Goal: Task Accomplishment & Management: Use online tool/utility

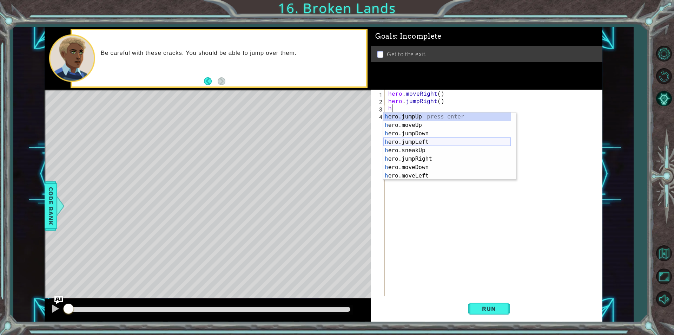
scroll to position [51, 0]
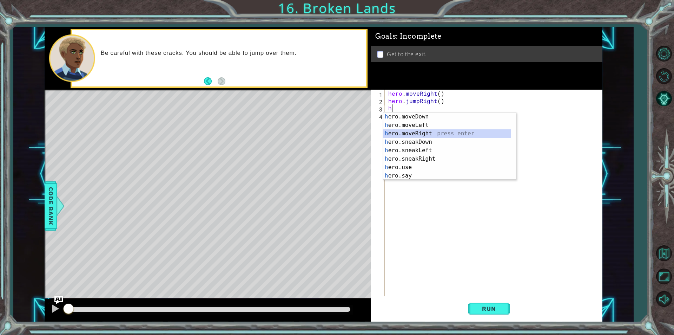
click at [413, 130] on div "h ero.moveDown press enter h ero.moveLeft press enter h ero.moveRight press ent…" at bounding box center [446, 154] width 127 height 84
type textarea "hero.moveRight(1)"
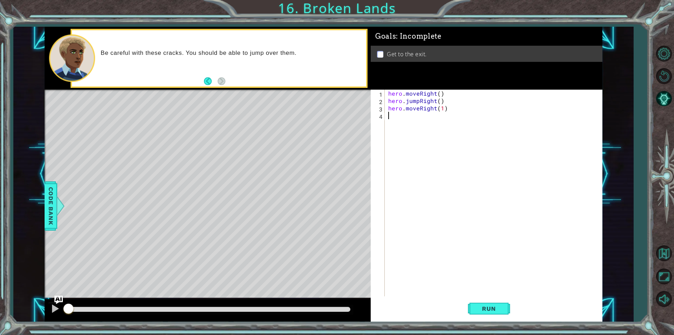
click at [426, 119] on div "hero . moveRight ( ) hero . jumpRight ( ) hero . moveRight ( 1 )" at bounding box center [495, 200] width 217 height 221
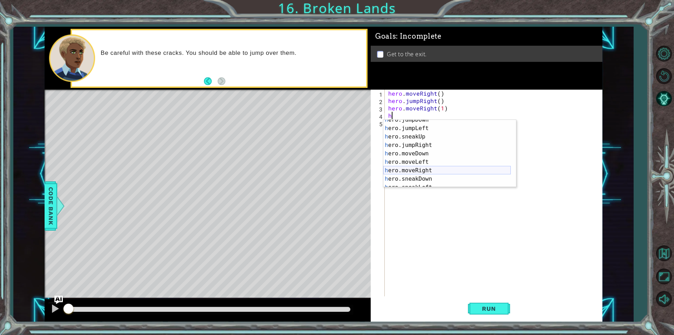
scroll to position [0, 0]
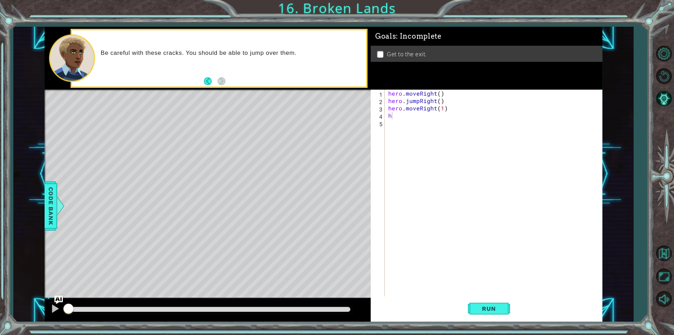
click at [418, 119] on body "1 ההההההההההההההההההההההההההההההההההההההההההההההההההההההההההההההההההההההההההההה…" at bounding box center [337, 167] width 674 height 335
click at [408, 113] on div "hero . moveRight ( ) hero . jumpRight ( ) hero . moveRight ( 1 ) h" at bounding box center [495, 200] width 217 height 221
type textarea "he"
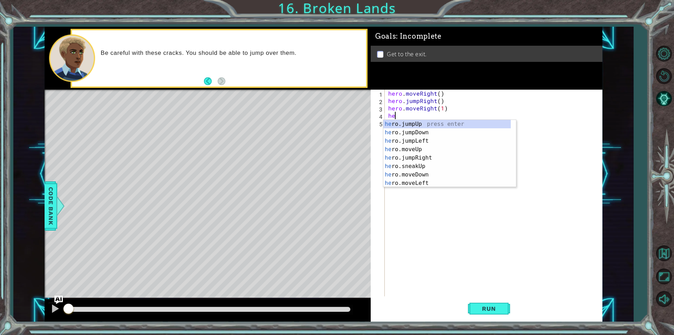
click at [408, 124] on div "he ro.jumpUp press enter he ro.jumpDown press enter he ro.jumpLeft press enter …" at bounding box center [446, 162] width 127 height 84
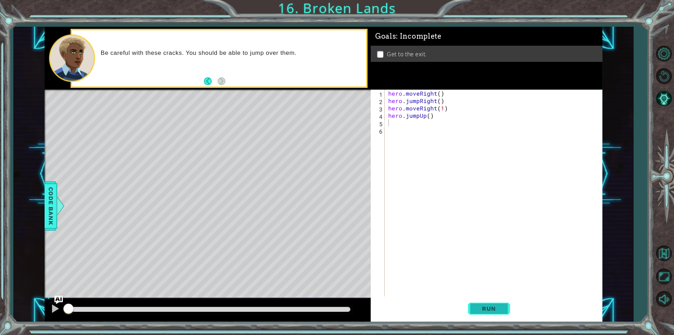
click at [482, 308] on span "Run" at bounding box center [489, 308] width 28 height 7
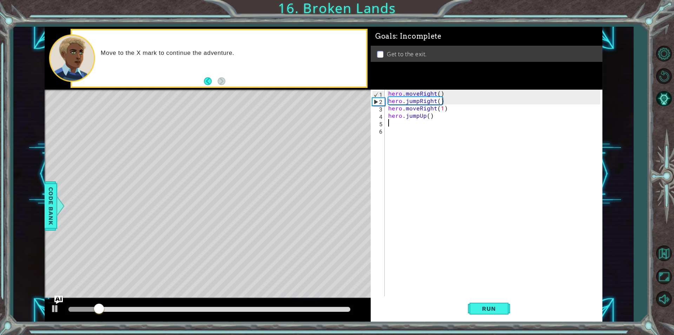
type textarea "j"
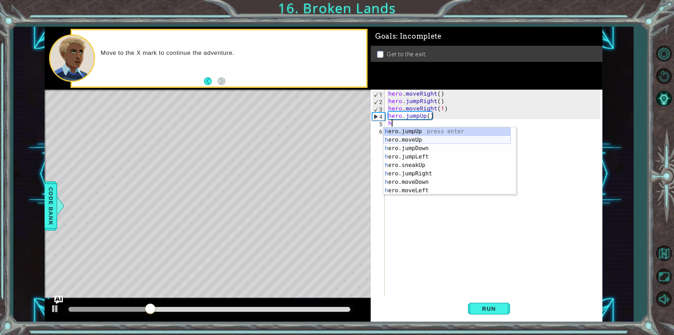
click at [417, 141] on div "h ero.jumpUp press enter h ero.moveUp press enter h ero.jumpDown press enter h …" at bounding box center [446, 169] width 127 height 84
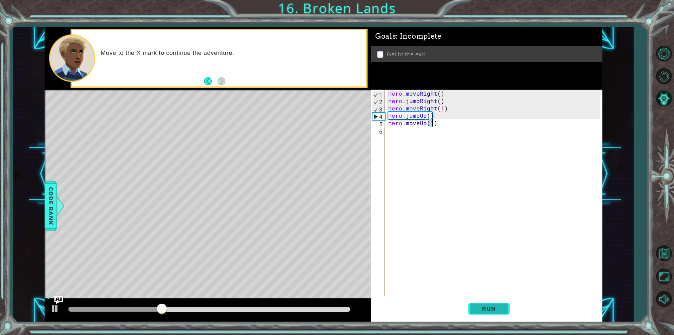
type textarea "hero.moveUp(1)"
click at [496, 304] on button "Run" at bounding box center [489, 308] width 42 height 23
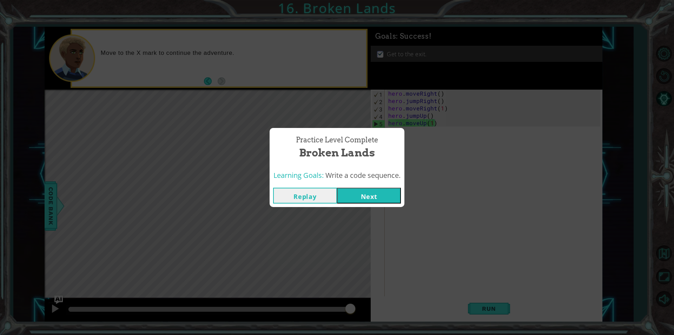
click at [352, 188] on button "Next" at bounding box center [369, 195] width 64 height 16
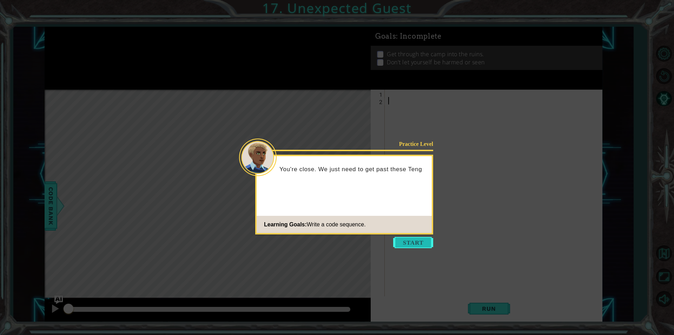
click at [428, 246] on button "Start" at bounding box center [413, 242] width 40 height 11
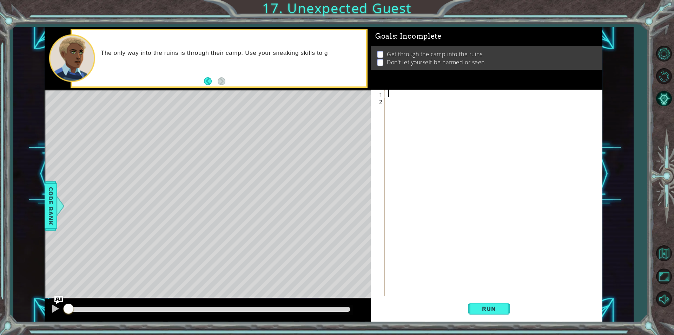
click at [396, 96] on div at bounding box center [495, 200] width 217 height 221
type textarea "h"
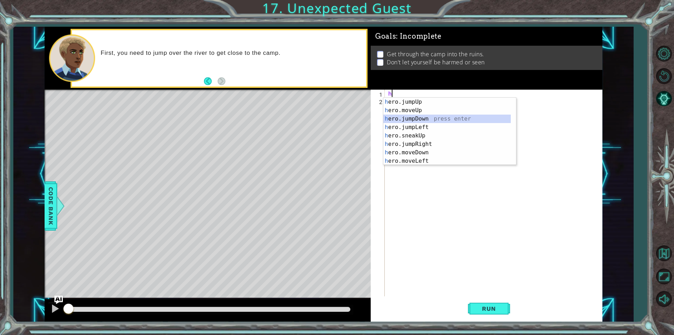
click at [435, 119] on div "h ero.jumpUp press enter h ero.moveUp press enter h ero.jumpDown press enter h …" at bounding box center [446, 140] width 127 height 84
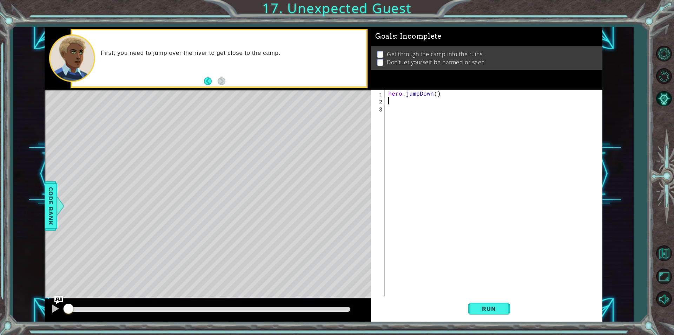
type textarea "h"
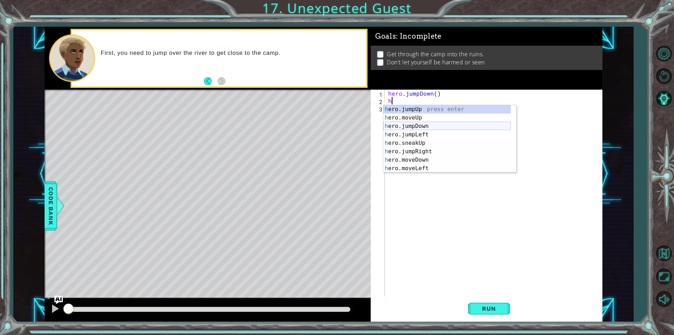
scroll to position [21, 0]
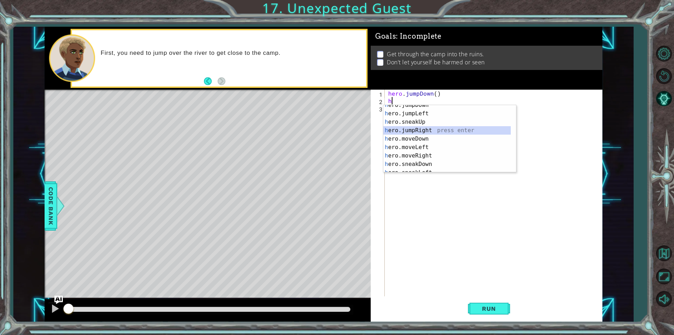
click at [431, 128] on div "h ero.jumpDown press enter h ero.jumpLeft press enter h ero.sneakUp press enter…" at bounding box center [446, 143] width 127 height 84
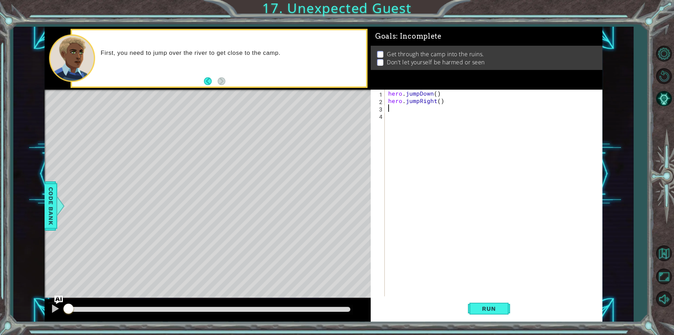
scroll to position [0, 0]
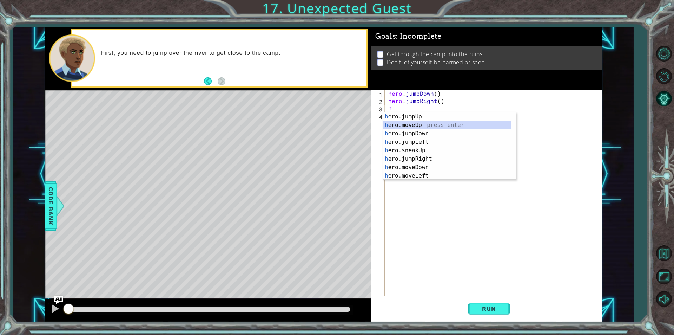
click at [422, 124] on div "h ero.jumpUp press enter h ero.moveUp press enter h ero.jumpDown press enter h …" at bounding box center [446, 154] width 127 height 84
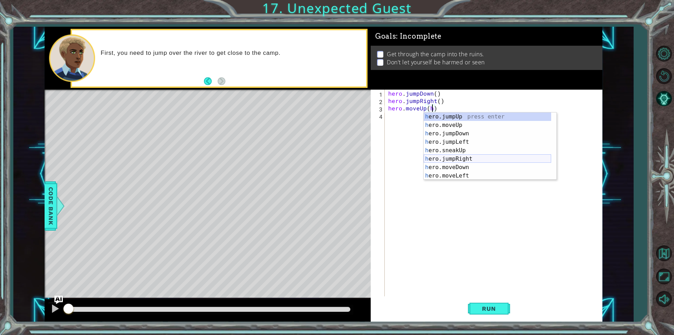
scroll to position [21, 0]
click at [458, 161] on div "h ero.jumpDown press enter h ero.jumpLeft press enter h ero.sneakUp press enter…" at bounding box center [487, 150] width 127 height 84
type textarea "hero.moveUp(hero.moveRight(1))"
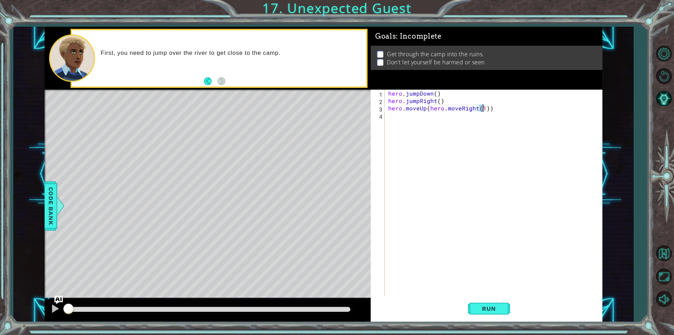
click at [470, 128] on div "hero . jumpDown ( ) hero . jumpRight ( ) hero . moveUp ( hero . moveRight ( 1 ))" at bounding box center [495, 200] width 217 height 221
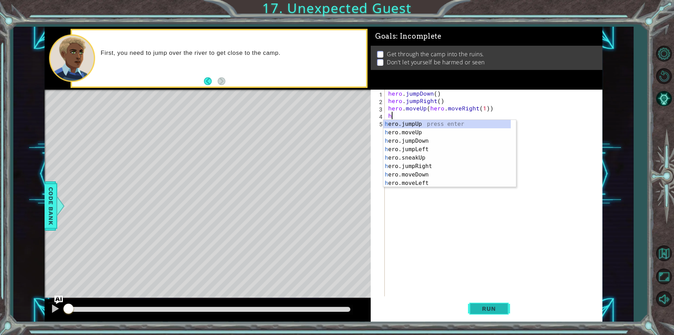
type textarea "h"
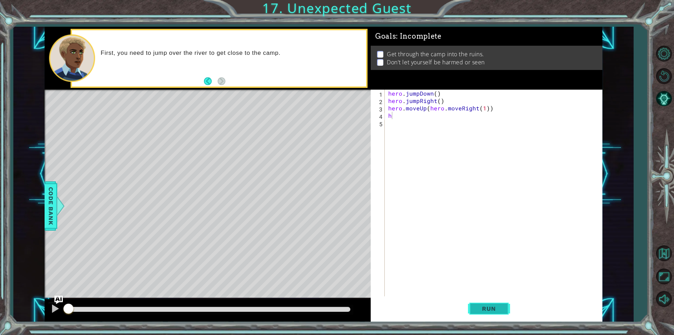
click at [502, 306] on span "Run" at bounding box center [489, 308] width 28 height 7
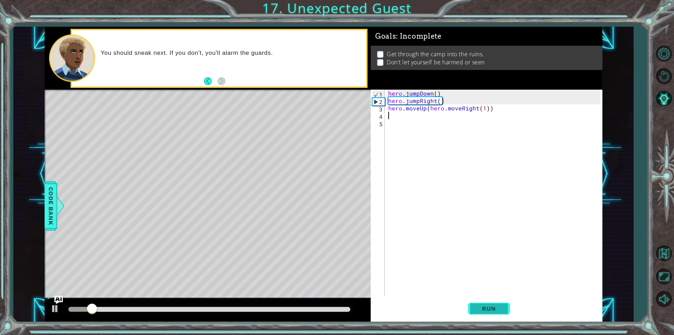
click at [502, 306] on span "Run" at bounding box center [489, 308] width 28 height 7
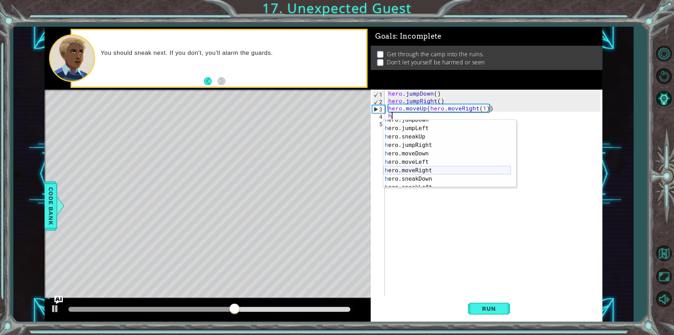
scroll to position [21, 0]
click at [408, 170] on div "h ero.jumpDown press enter h ero.jumpLeft press enter h ero.sneakUp press enter…" at bounding box center [446, 158] width 127 height 84
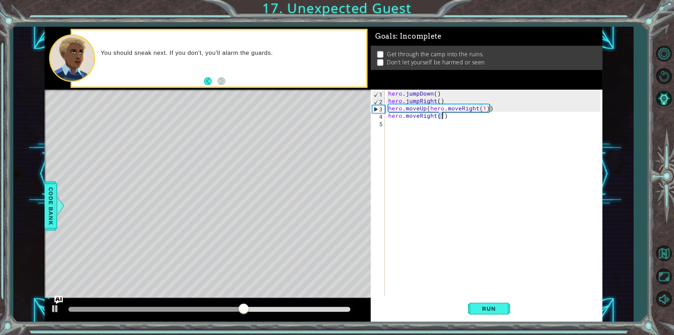
type textarea "hero.moveRight(1)"
click at [423, 130] on div "hero . jumpDown ( ) hero . jumpRight ( ) hero . moveUp ( hero . moveRight ( 1 )…" at bounding box center [495, 200] width 217 height 221
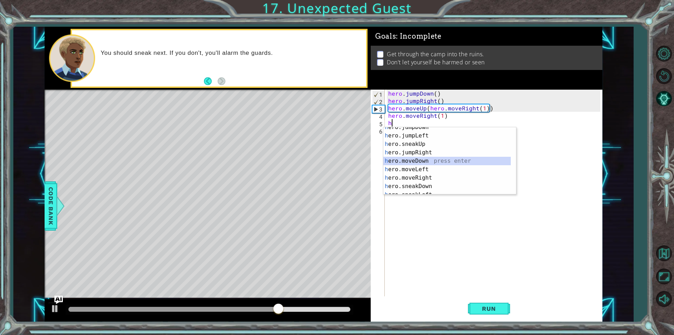
click at [420, 163] on div "h ero.jumpDown press enter h ero.jumpLeft press enter h ero.sneakUp press enter…" at bounding box center [446, 165] width 127 height 84
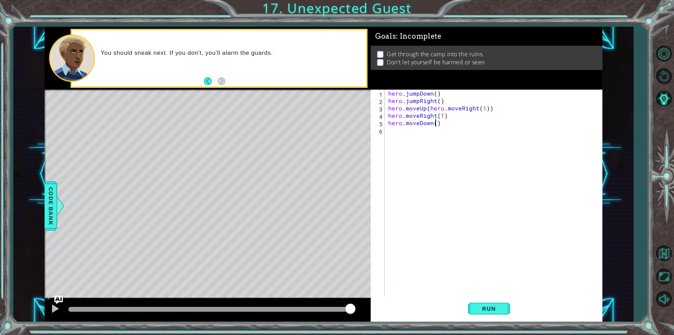
type textarea "hero.moveDown(1)"
click at [422, 134] on div "hero . jumpDown ( ) hero . jumpRight ( ) hero . moveUp ( hero . moveRight ( 1 )…" at bounding box center [495, 200] width 217 height 221
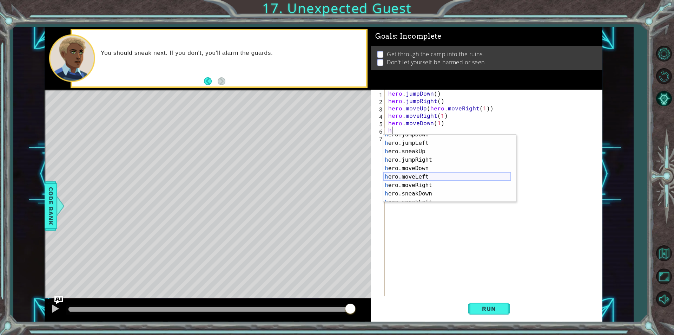
scroll to position [42, 0]
click at [422, 185] on div "h ero.jumpRight press enter h ero.moveDown press enter h ero.moveLeft press ent…" at bounding box center [446, 176] width 127 height 84
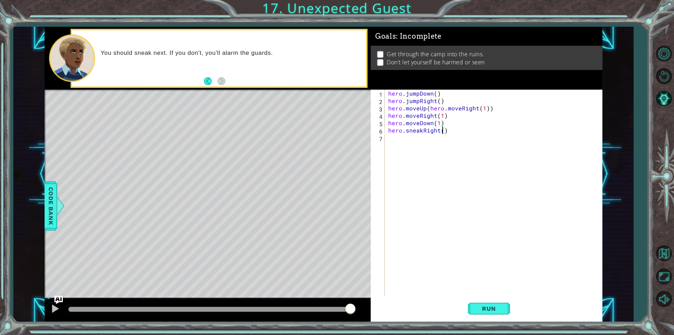
type textarea "hero.sneakRight(2)"
click at [454, 150] on div "hero . jumpDown ( ) hero . jumpRight ( ) hero . moveUp ( hero . moveRight ( 1 )…" at bounding box center [495, 200] width 217 height 221
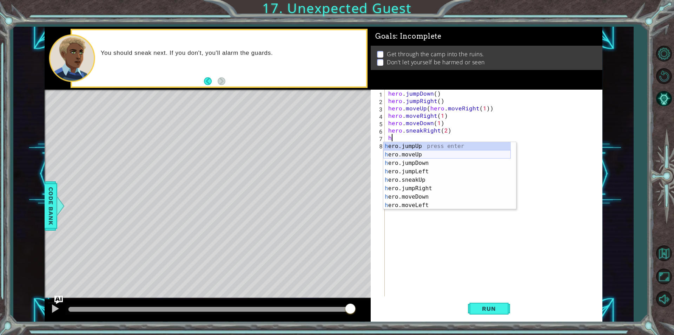
click at [437, 151] on div "h ero.jumpUp press enter h ero.moveUp press enter h ero.jumpDown press enter h …" at bounding box center [446, 184] width 127 height 84
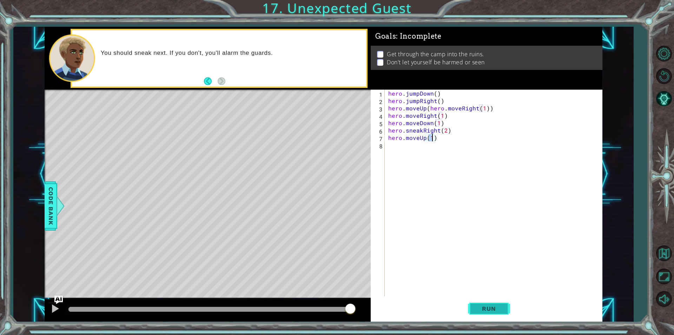
click at [477, 306] on span "Run" at bounding box center [489, 308] width 28 height 7
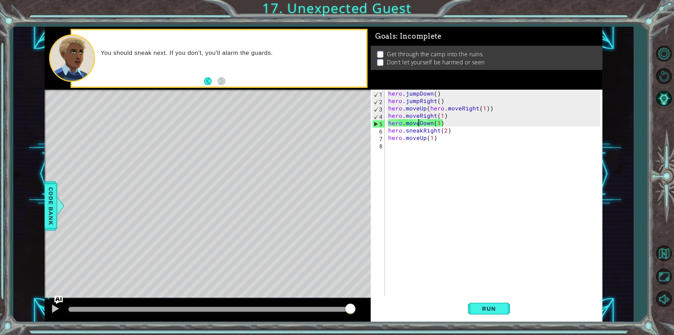
click at [420, 123] on div "hero . jumpDown ( ) hero . jumpRight ( ) hero . moveUp ( hero . moveRight ( 1 )…" at bounding box center [495, 200] width 217 height 221
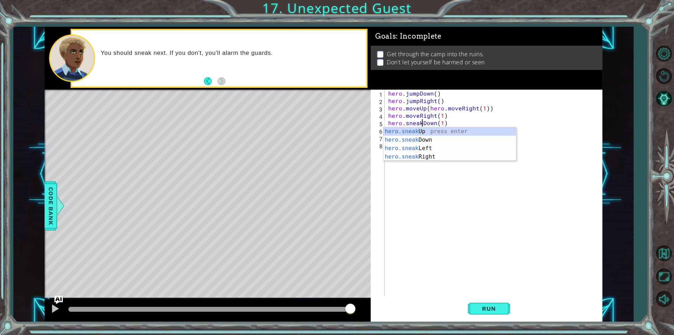
scroll to position [0, 2]
click at [450, 122] on div "hero . jumpDown ( ) hero . jumpRight ( ) hero . moveUp ( hero . moveRight ( 1 )…" at bounding box center [495, 200] width 217 height 221
click at [510, 309] on div "Run" at bounding box center [489, 308] width 232 height 23
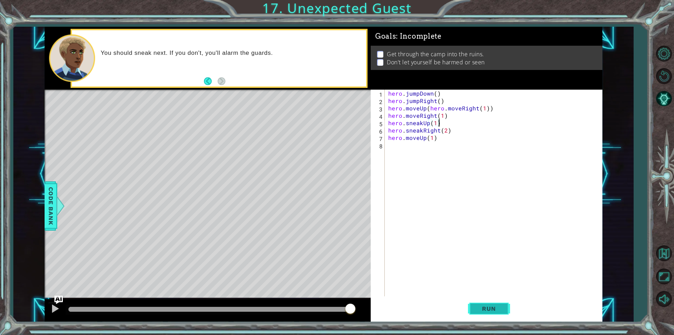
click at [504, 309] on button "Run" at bounding box center [489, 308] width 42 height 23
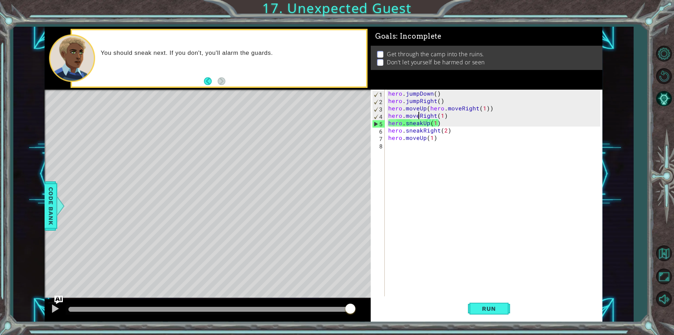
click at [420, 116] on div "hero . jumpDown ( ) hero . jumpRight ( ) hero . moveUp ( hero . moveRight ( 1 )…" at bounding box center [495, 200] width 217 height 221
click at [429, 124] on div "hero . jumpDown ( ) hero . jumpRight ( ) hero . moveUp ( hero . moveRight ( 1 )…" at bounding box center [495, 200] width 217 height 221
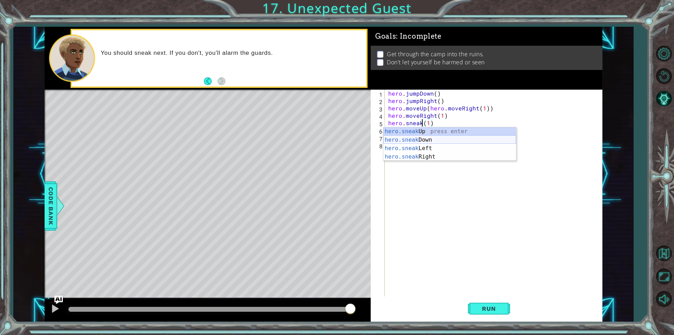
click at [440, 142] on div "hero.sneak Up press enter hero.sneak Down press enter hero.sneak Left press ent…" at bounding box center [449, 152] width 133 height 51
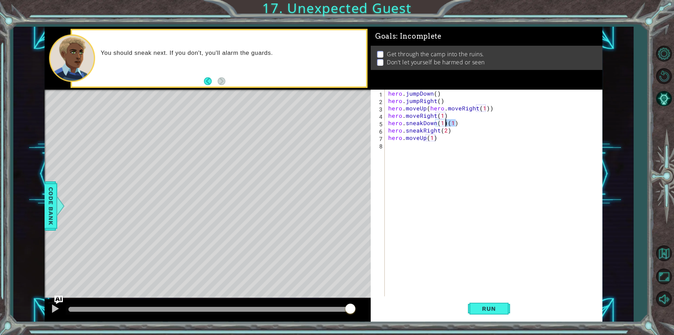
drag, startPoint x: 461, startPoint y: 122, endPoint x: 446, endPoint y: 123, distance: 14.8
click at [446, 123] on div "hero . jumpDown ( ) hero . jumpRight ( ) hero . moveUp ( hero . moveRight ( 1 )…" at bounding box center [495, 200] width 217 height 221
click at [419, 115] on div "hero . jumpDown ( ) hero . jumpRight ( ) hero . moveUp ( hero . moveRight ( 1 )…" at bounding box center [495, 200] width 217 height 221
click at [487, 312] on button "Run" at bounding box center [489, 308] width 42 height 23
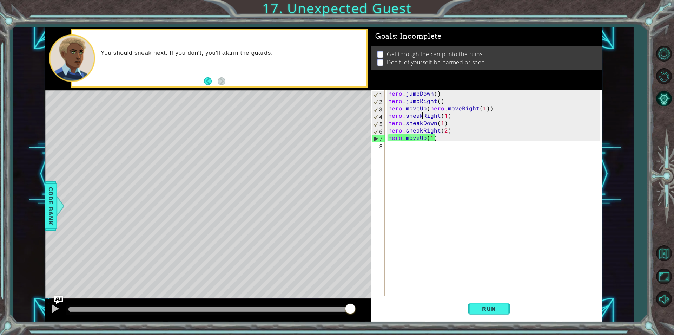
click at [417, 140] on div "hero . jumpDown ( ) hero . jumpRight ( ) hero . moveUp ( hero . moveRight ( 1 )…" at bounding box center [495, 200] width 217 height 221
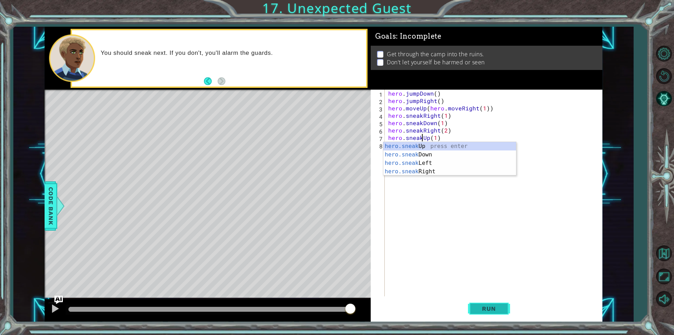
type textarea "hero.sneakUp(1)"
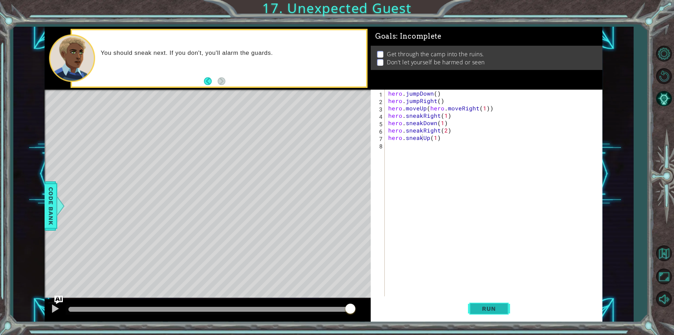
click at [475, 299] on button "Run" at bounding box center [489, 308] width 42 height 23
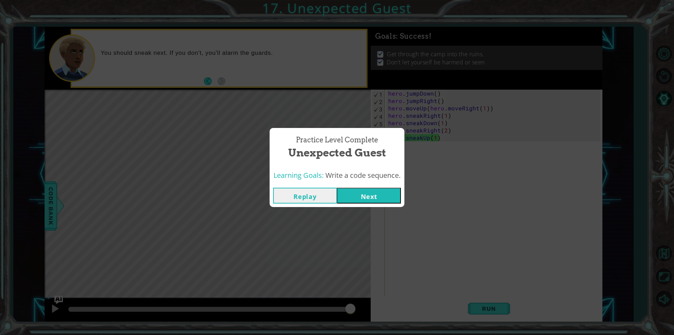
click at [399, 198] on button "Next" at bounding box center [369, 195] width 64 height 16
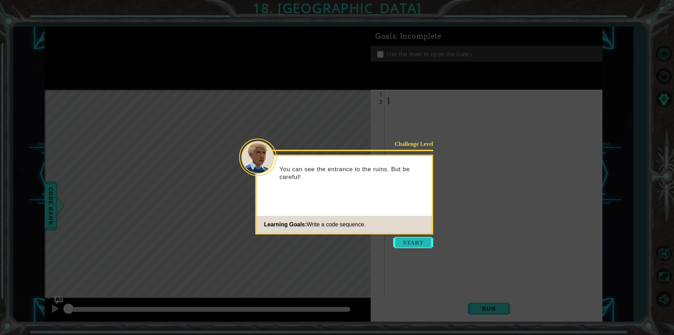
click at [398, 240] on button "Start" at bounding box center [413, 242] width 40 height 11
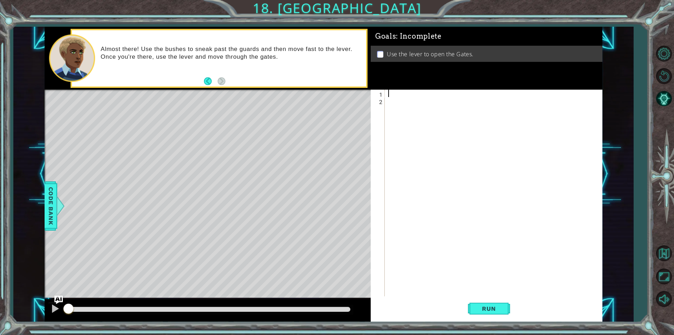
click at [409, 90] on div at bounding box center [495, 200] width 217 height 221
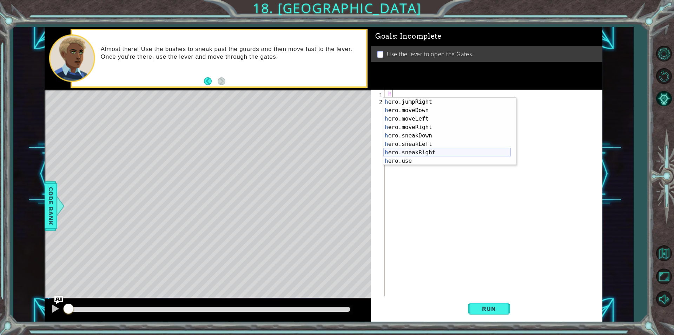
scroll to position [42, 0]
click at [406, 152] on div "h ero.jumpRight press enter h ero.moveDown press enter h ero.moveLeft press ent…" at bounding box center [446, 140] width 127 height 84
type textarea "hero.sneakRight(1)"
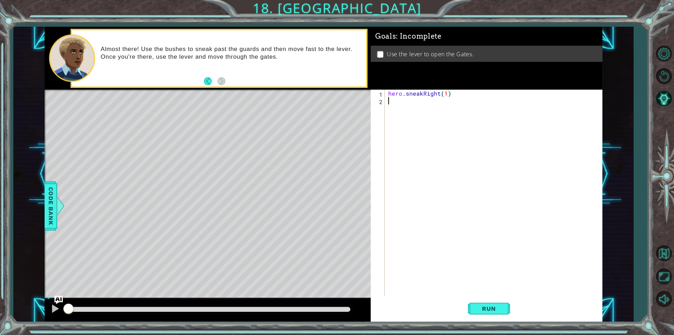
click at [417, 112] on div "hero . sneakRight ( 1 )" at bounding box center [495, 200] width 217 height 221
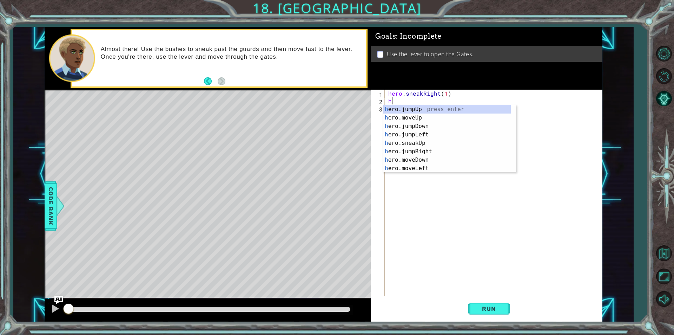
scroll to position [0, 0]
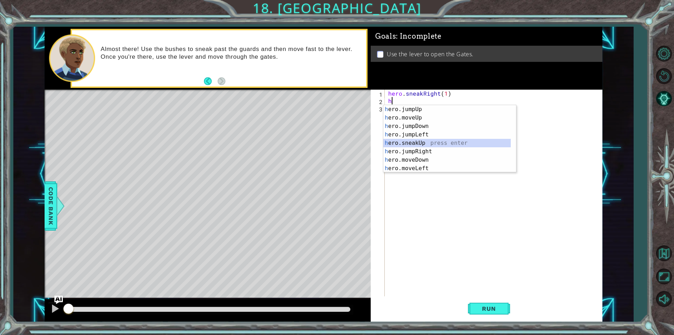
click at [414, 141] on div "h ero.jumpUp press enter h ero.moveUp press enter h ero.jumpDown press enter h …" at bounding box center [446, 147] width 127 height 84
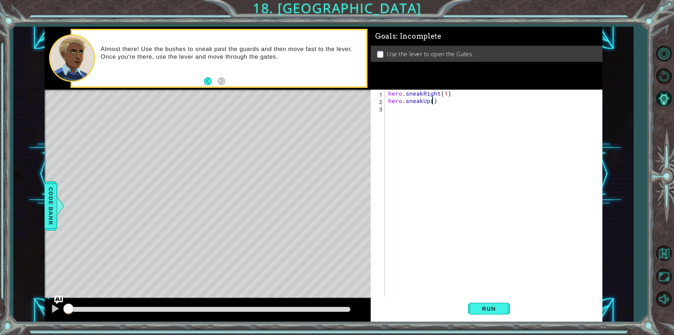
type textarea "hero.sneakUp(2)"
click at [415, 109] on div "hero . sneakRight ( 1 ) hero . sneakUp ( 2 )" at bounding box center [495, 200] width 217 height 221
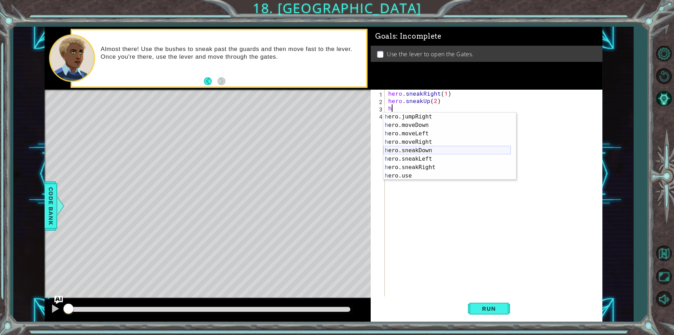
scroll to position [42, 0]
click at [422, 168] on div "h ero.jumpRight press enter h ero.moveDown press enter h ero.moveLeft press ent…" at bounding box center [446, 154] width 127 height 84
type textarea "hero.sneakRight(1)"
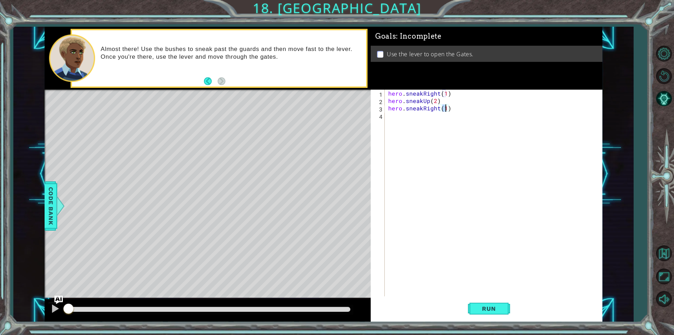
click at [443, 125] on div "hero . sneakRight ( 1 ) hero . sneakUp ( 2 ) hero . sneakRight ( 1 )" at bounding box center [495, 200] width 217 height 221
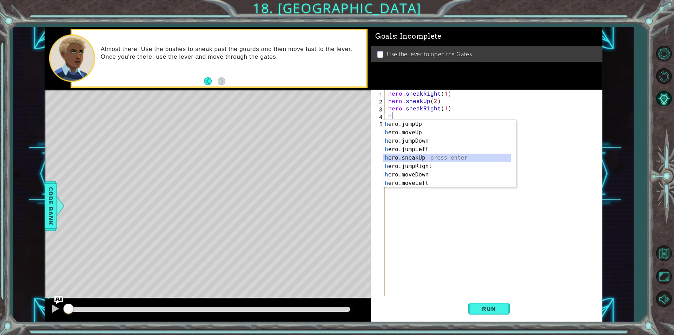
click at [410, 156] on div "h ero.jumpUp press enter h ero.moveUp press enter h ero.jumpDown press enter h …" at bounding box center [446, 162] width 127 height 84
type textarea "hero.sneakUp(1)"
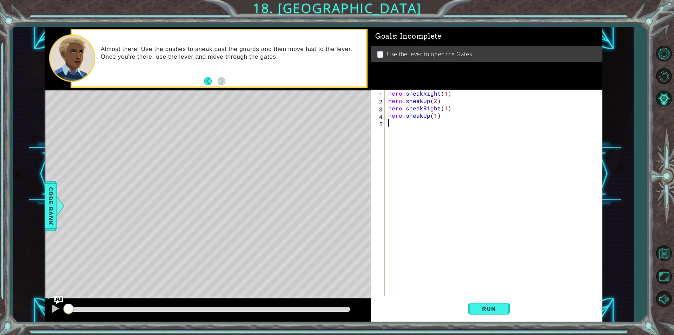
click at [394, 132] on div "hero . sneakRight ( 1 ) hero . sneakUp ( 2 ) hero . sneakRight ( 1 ) hero . sne…" at bounding box center [495, 200] width 217 height 221
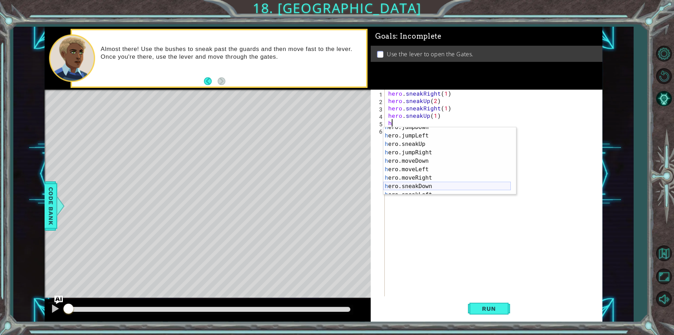
scroll to position [21, 0]
click at [425, 177] on div "h ero.jumpDown press enter h ero.jumpLeft press enter h ero.sneakUp press enter…" at bounding box center [446, 165] width 127 height 84
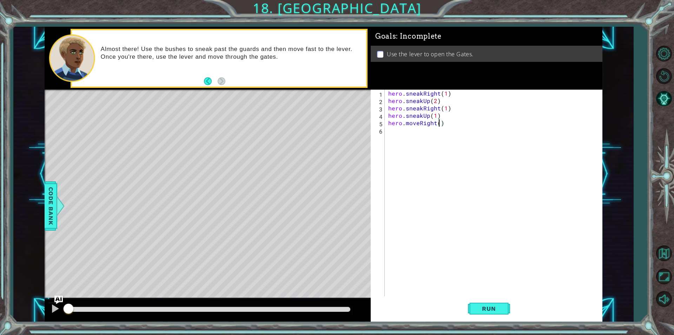
type textarea "hero.moveRight(3)"
click at [440, 140] on div "hero . sneakRight ( 1 ) hero . sneakUp ( 2 ) hero . sneakRight ( 1 ) hero . sne…" at bounding box center [495, 200] width 217 height 221
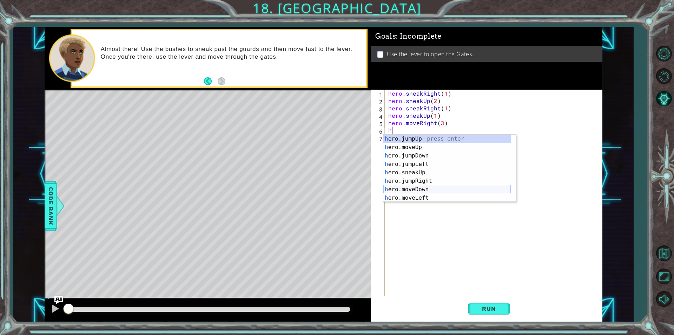
click at [417, 188] on div "h ero.jumpUp press enter h ero.moveUp press enter h ero.jumpDown press enter h …" at bounding box center [446, 176] width 127 height 84
type textarea "hero.moveDown(1)"
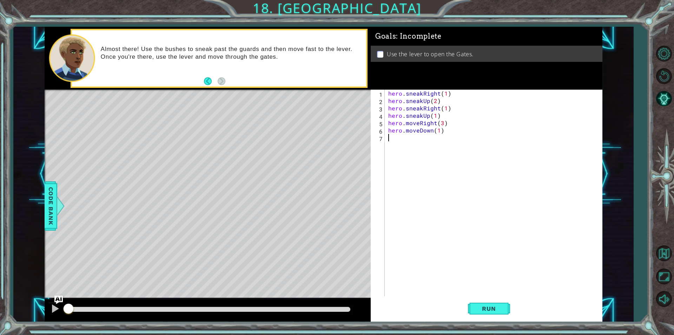
click at [424, 146] on div "hero . sneakRight ( 1 ) hero . sneakUp ( 2 ) hero . sneakRight ( 1 ) hero . sne…" at bounding box center [495, 200] width 217 height 221
type textarea "h"
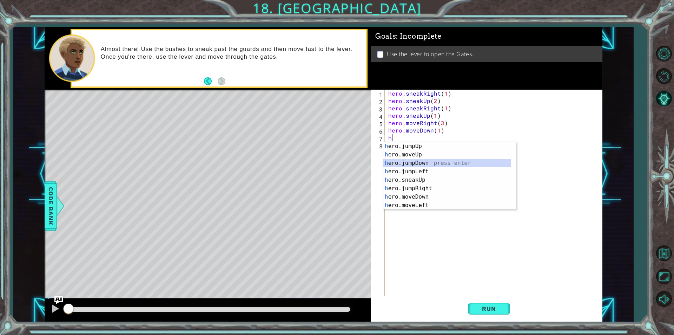
click at [427, 167] on div "h ero.jumpUp press enter h ero.moveUp press enter h ero.jumpDown press enter h …" at bounding box center [446, 184] width 127 height 84
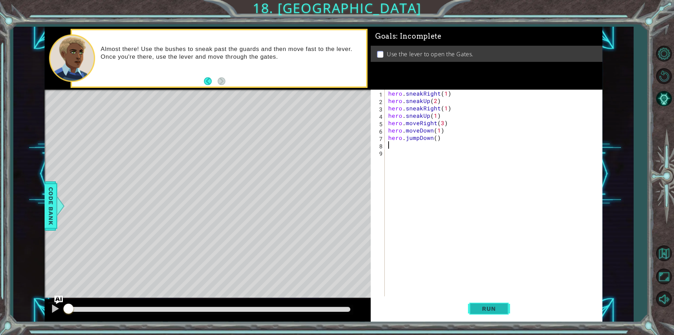
click at [478, 312] on button "Run" at bounding box center [489, 308] width 42 height 23
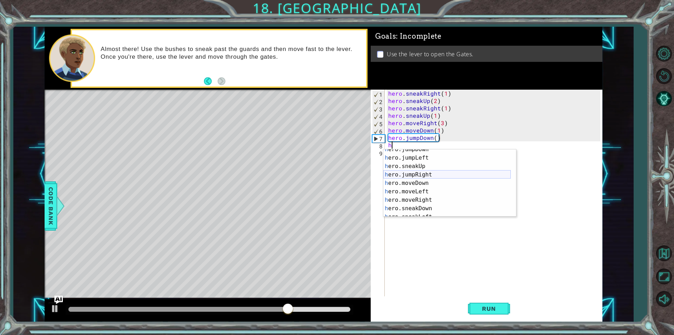
scroll to position [42, 0]
click at [433, 178] on div "h ero.jumpRight press enter h ero.moveDown press enter h ero.moveLeft press ent…" at bounding box center [446, 191] width 127 height 84
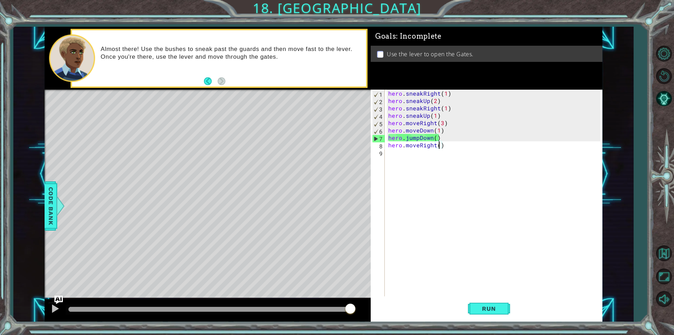
type textarea "hero.moveRight(2)"
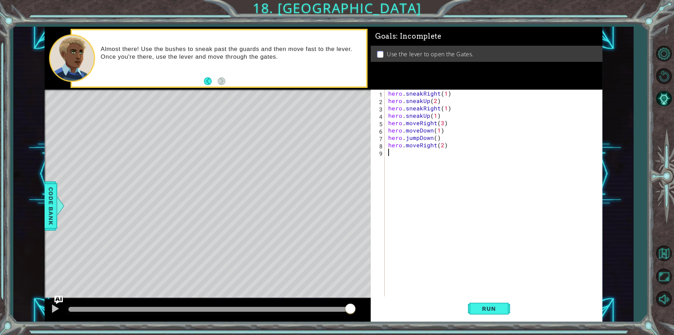
click at [416, 158] on div "hero . sneakRight ( 1 ) hero . sneakUp ( 2 ) hero . sneakRight ( 1 ) hero . sne…" at bounding box center [495, 200] width 217 height 221
type textarea "h"
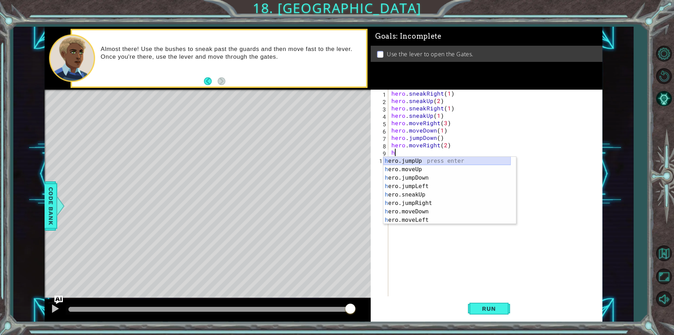
click at [421, 160] on div "h ero.jumpUp press enter h ero.moveUp press enter h ero.jumpDown press enter h …" at bounding box center [446, 199] width 127 height 84
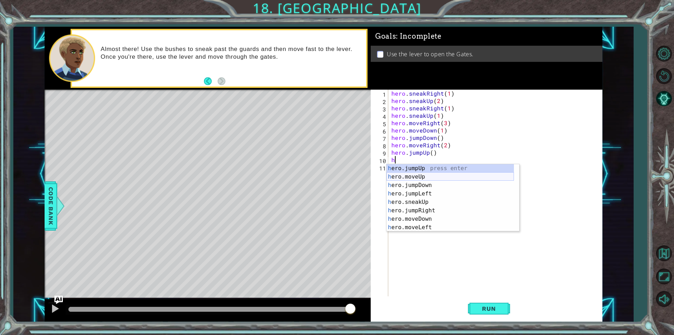
click at [413, 177] on div "h ero.jumpUp press enter h ero.moveUp press enter h ero.jumpDown press enter h …" at bounding box center [450, 206] width 127 height 84
type textarea "hero.moveUp(1)"
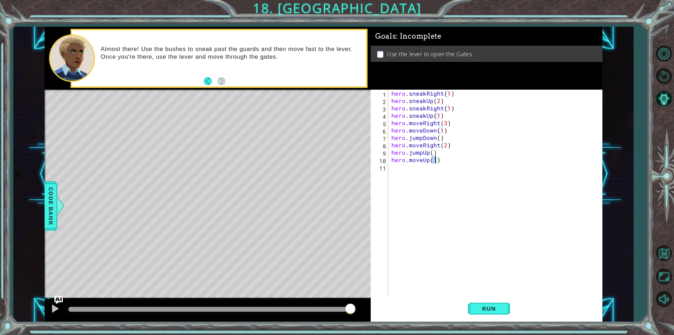
click at [438, 168] on div "hero . sneakRight ( 1 ) hero . sneakUp ( 2 ) hero . sneakRight ( 1 ) hero . sne…" at bounding box center [497, 200] width 214 height 221
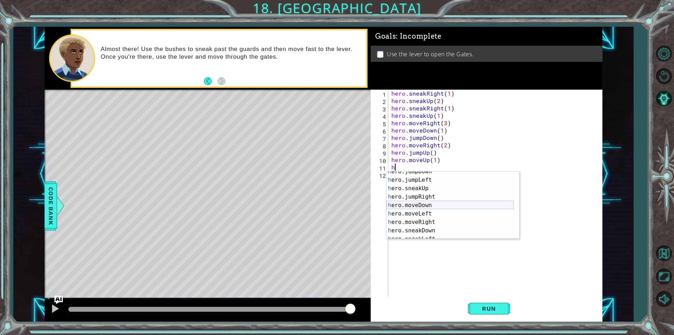
scroll to position [51, 0]
click at [397, 228] on div "h ero.moveDown press enter h ero.moveLeft press enter h ero.moveRight press ent…" at bounding box center [450, 213] width 127 height 84
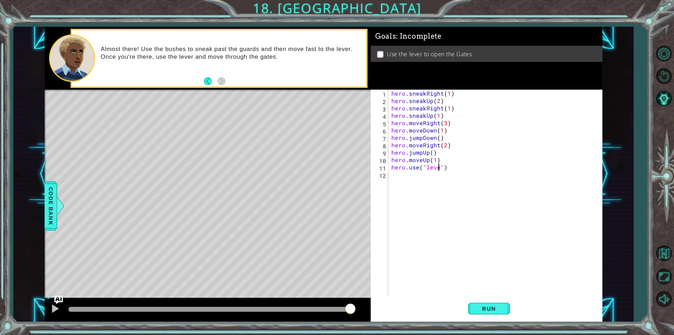
scroll to position [0, 3]
type textarea "hero.use("lever")"
click at [496, 307] on span "Run" at bounding box center [489, 308] width 28 height 7
